Goal: Information Seeking & Learning: Learn about a topic

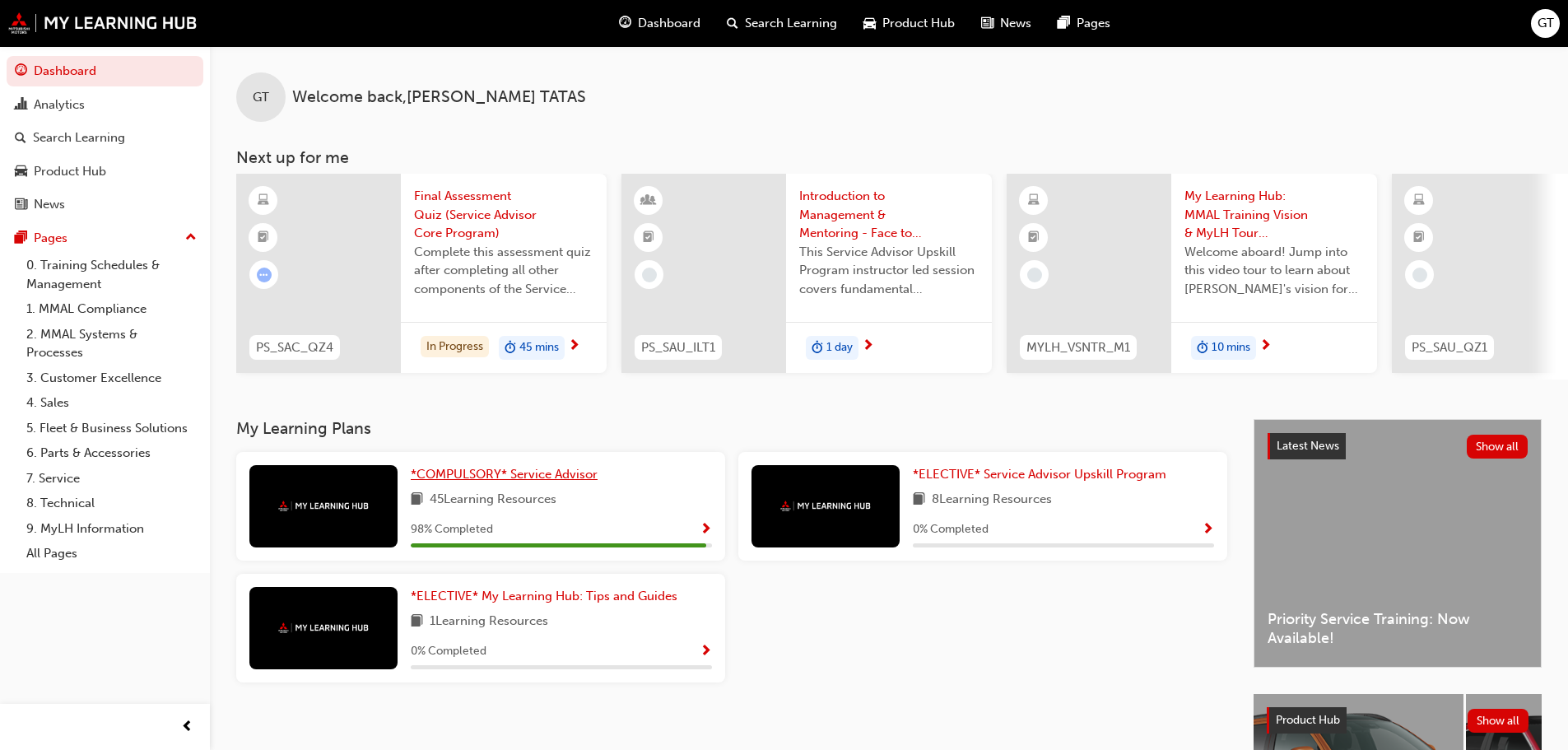
click at [480, 481] on span "*COMPULSORY* Service Advisor" at bounding box center [504, 475] width 187 height 15
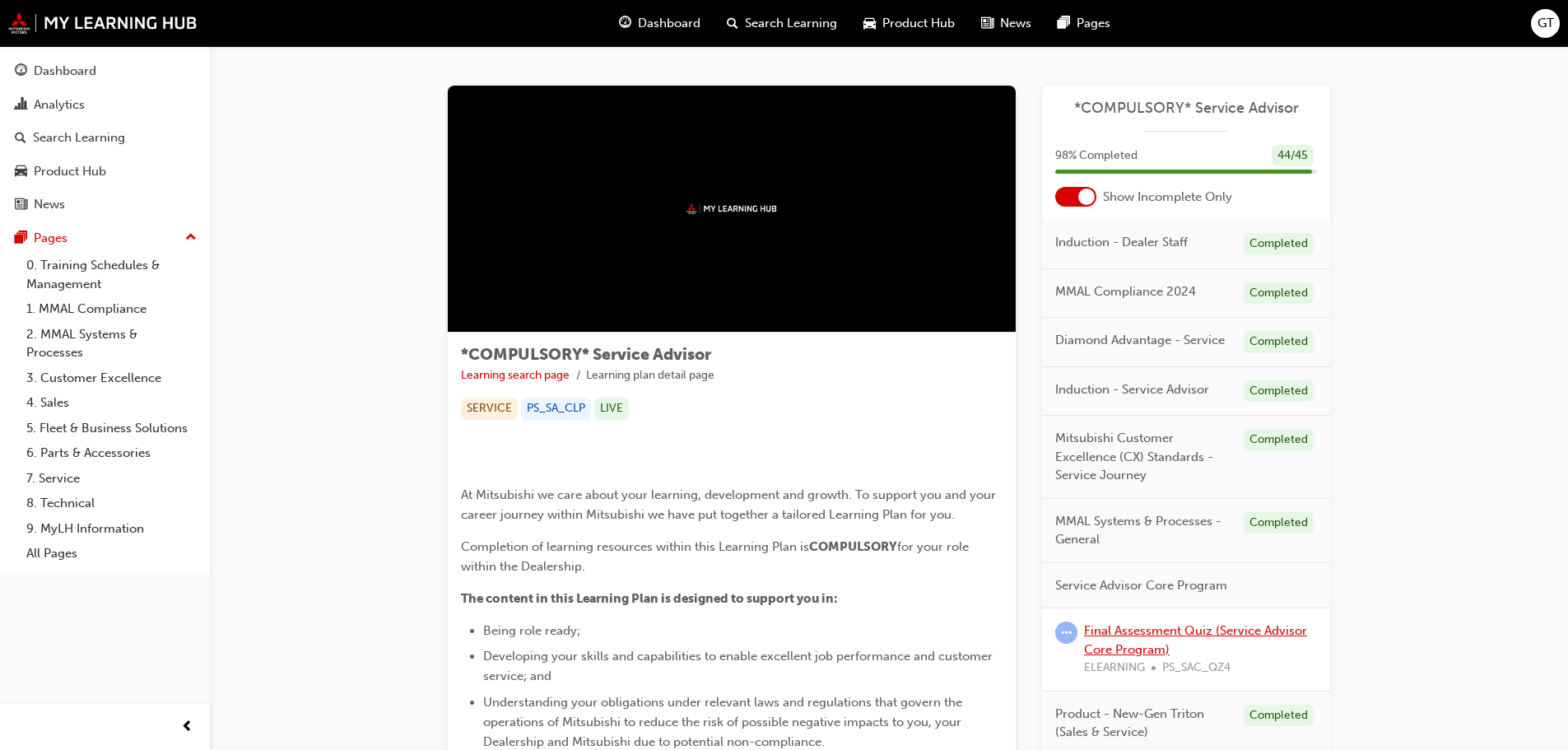
click at [1162, 627] on link "Final Assessment Quiz (Service Advisor Core Program)" at bounding box center [1196, 640] width 223 height 34
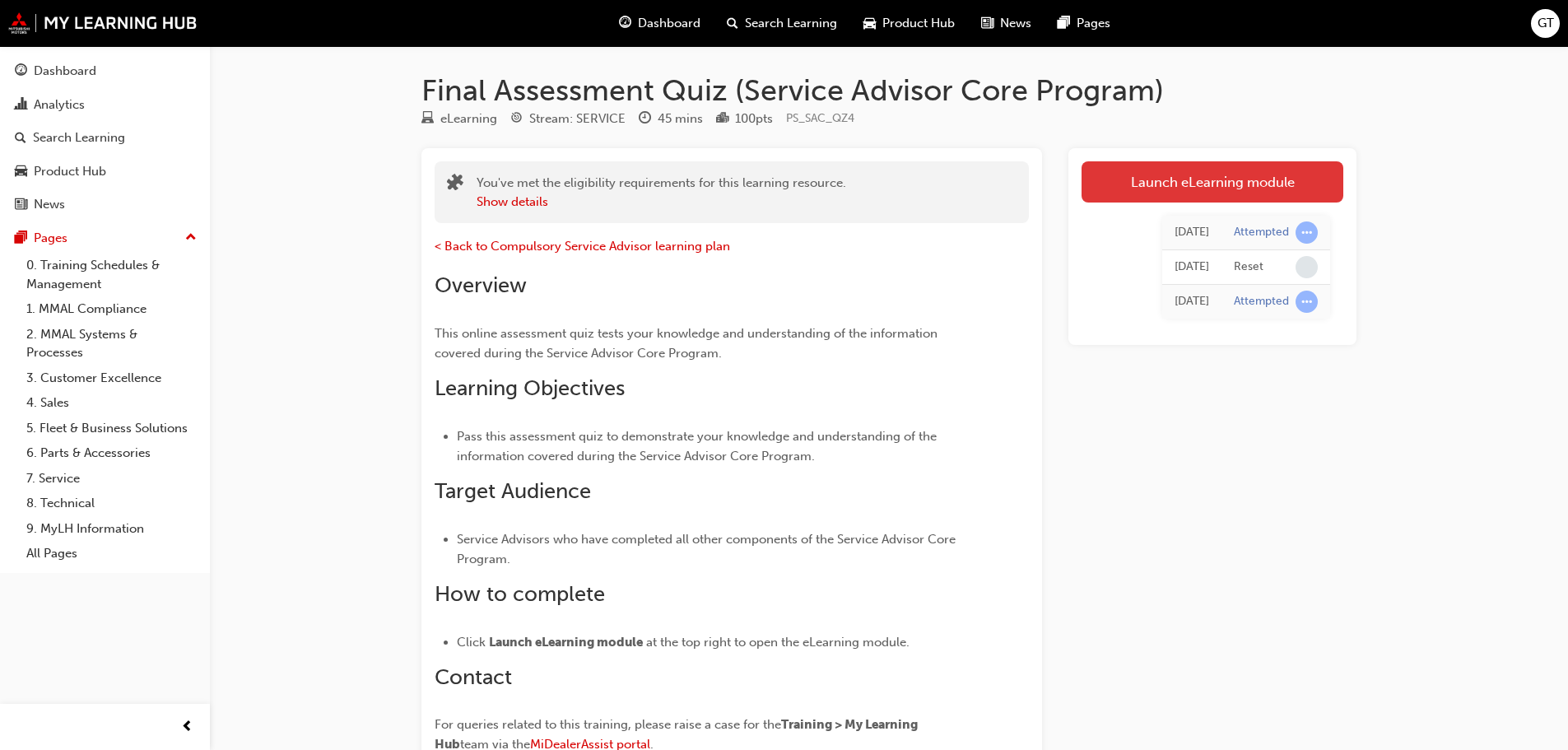
click at [1251, 190] on link "Launch eLearning module" at bounding box center [1213, 182] width 262 height 41
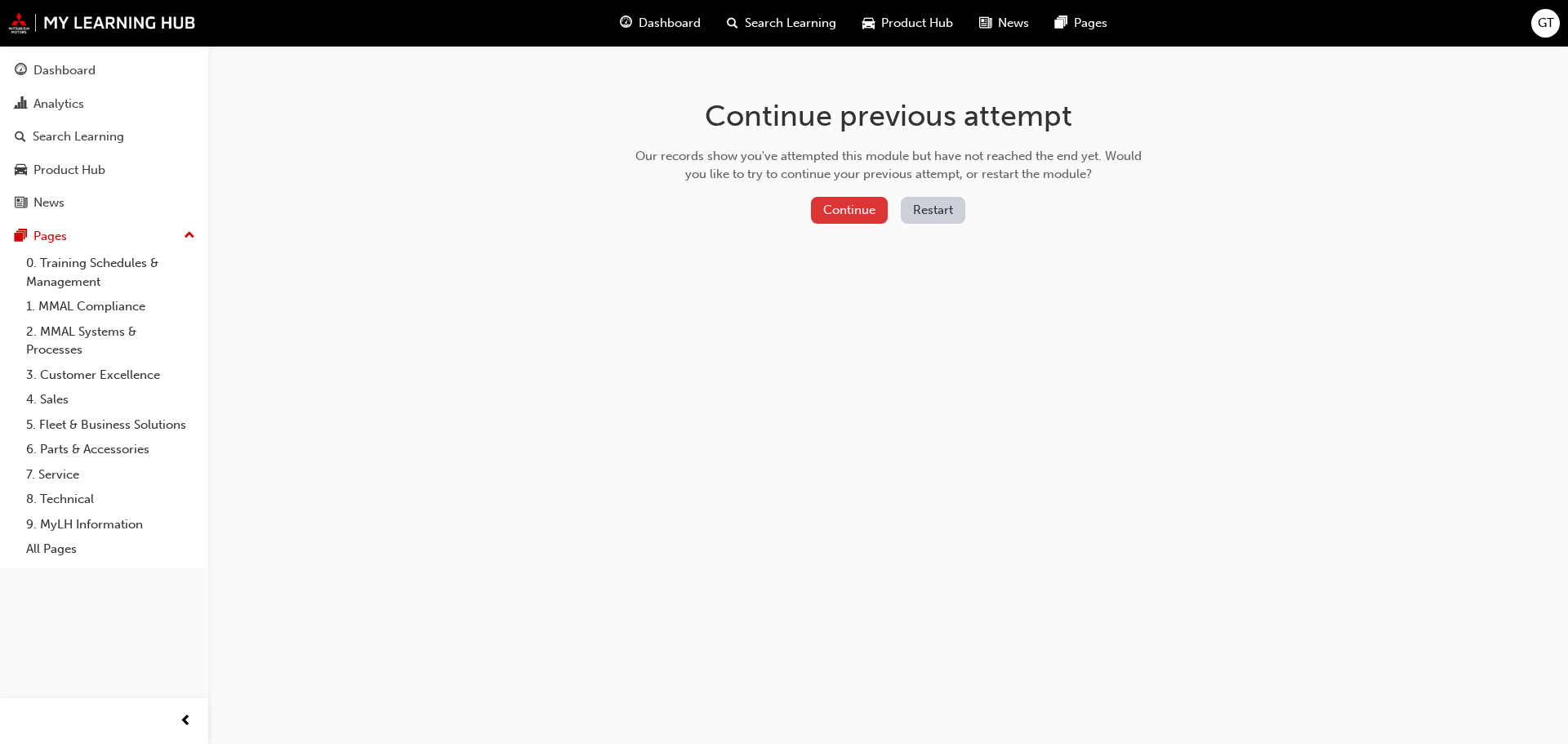
click at [836, 211] on button "Continue" at bounding box center [849, 210] width 77 height 27
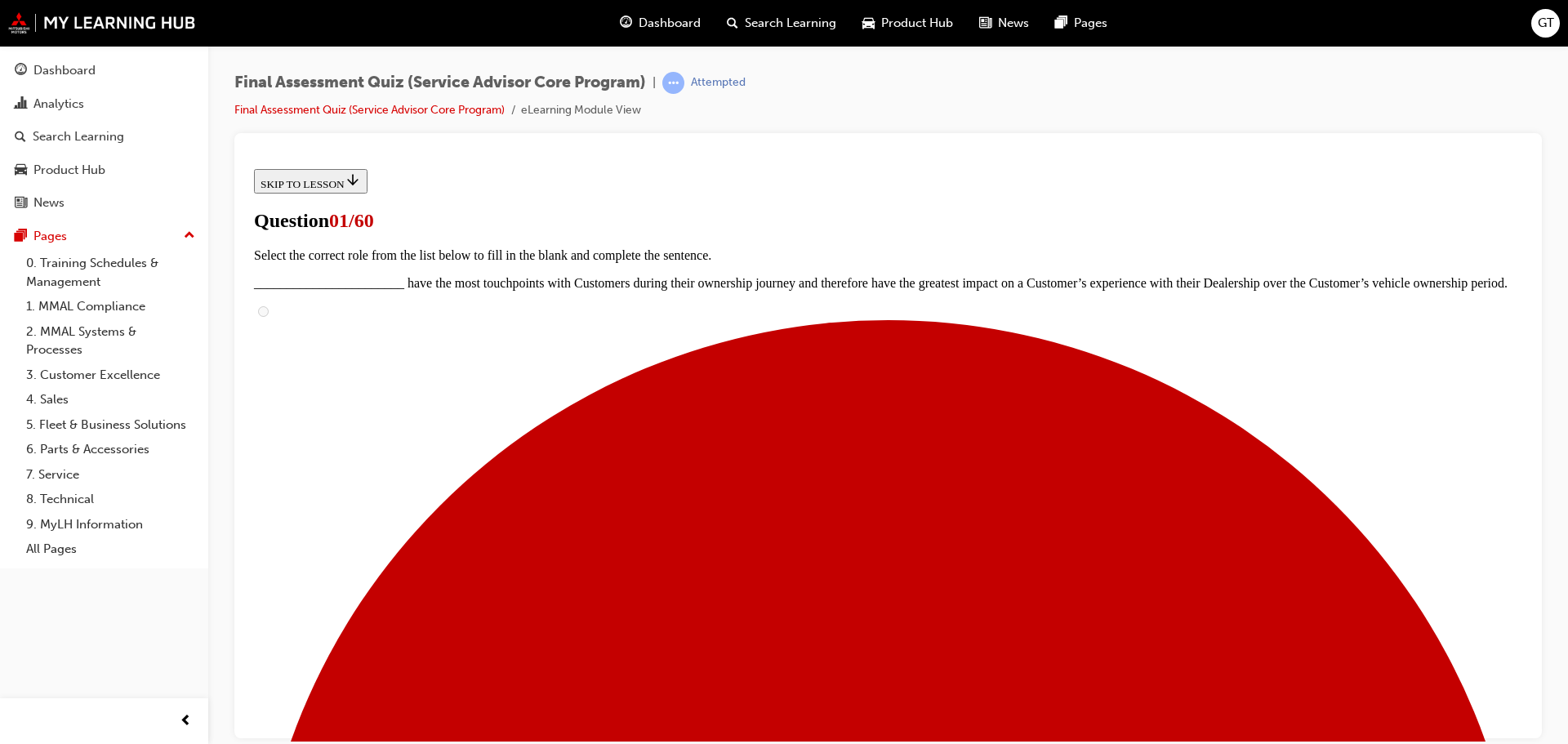
scroll to position [327, 0]
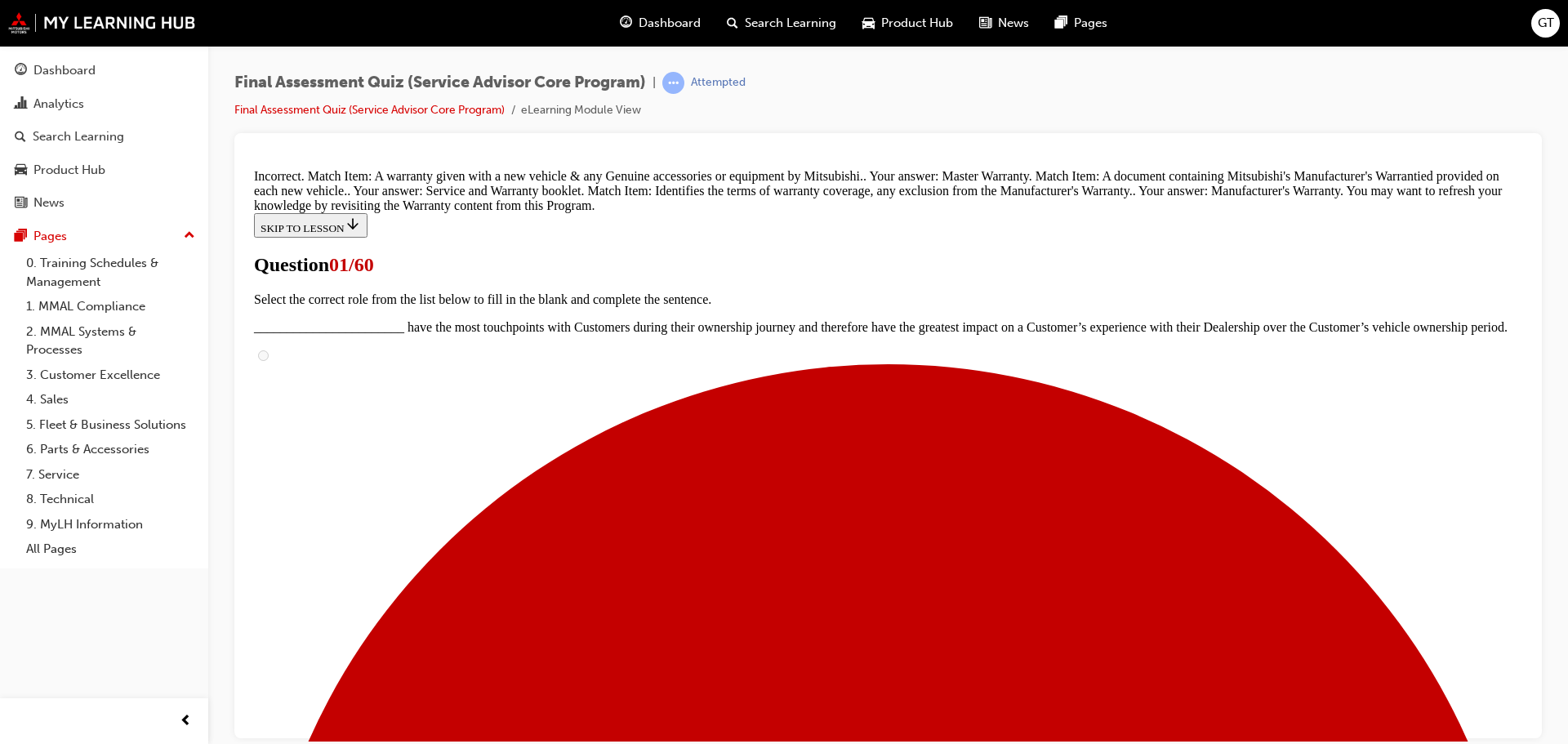
scroll to position [488, 0]
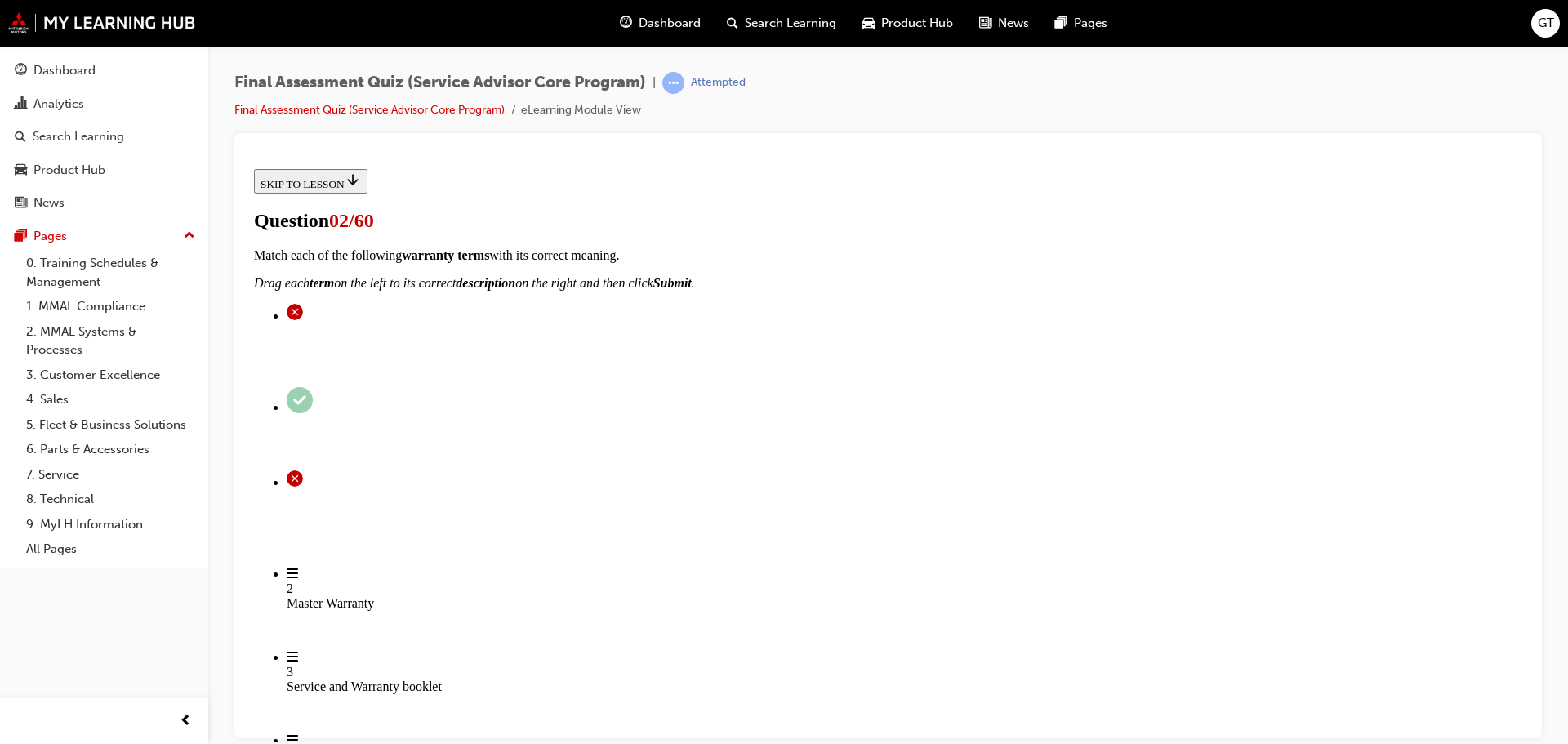
scroll to position [0, 0]
